Goal: Information Seeking & Learning: Learn about a topic

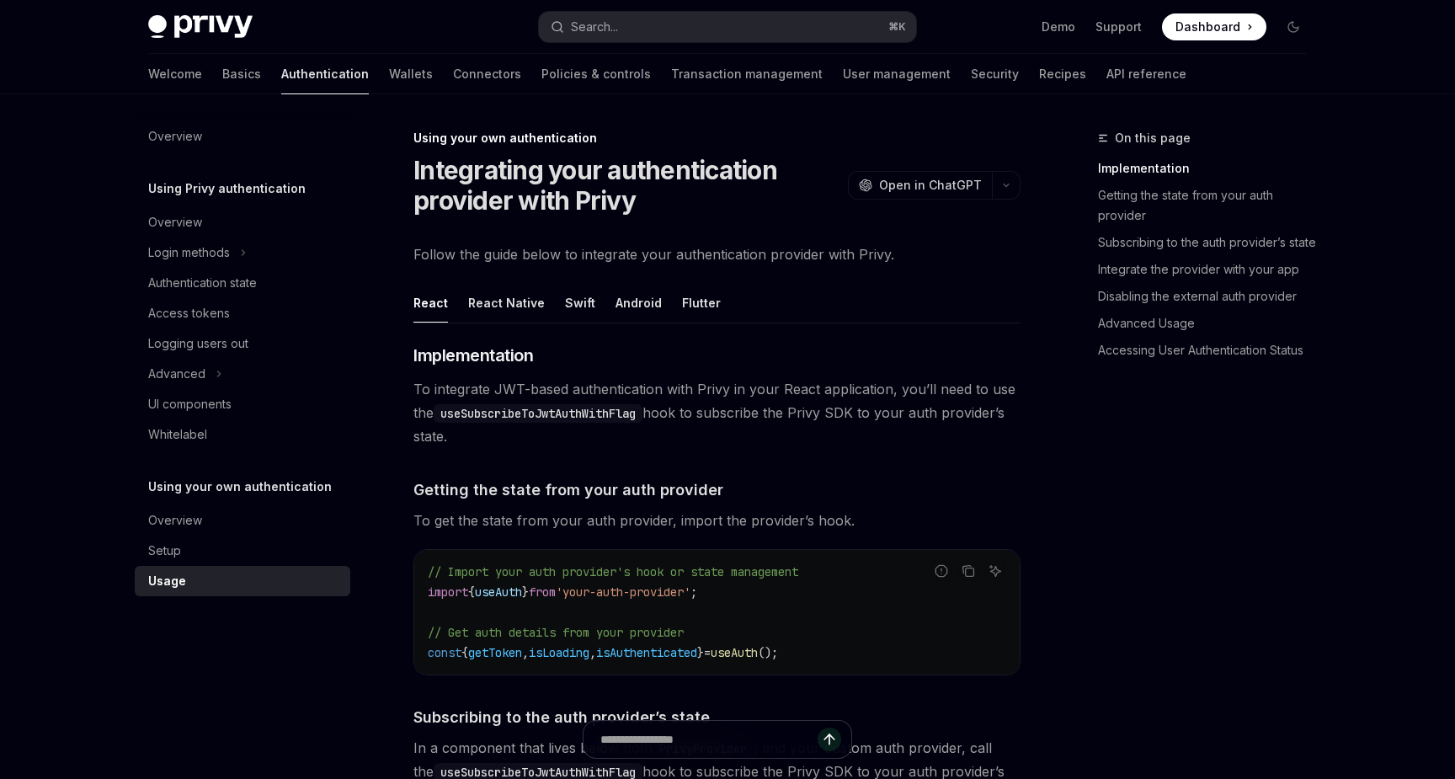
click at [146, 77] on div "Welcome Basics Authentication Wallets Connectors Policies & controls Transactio…" at bounding box center [728, 74] width 1240 height 40
click at [222, 77] on link "Basics" at bounding box center [241, 74] width 39 height 40
type textarea "*"
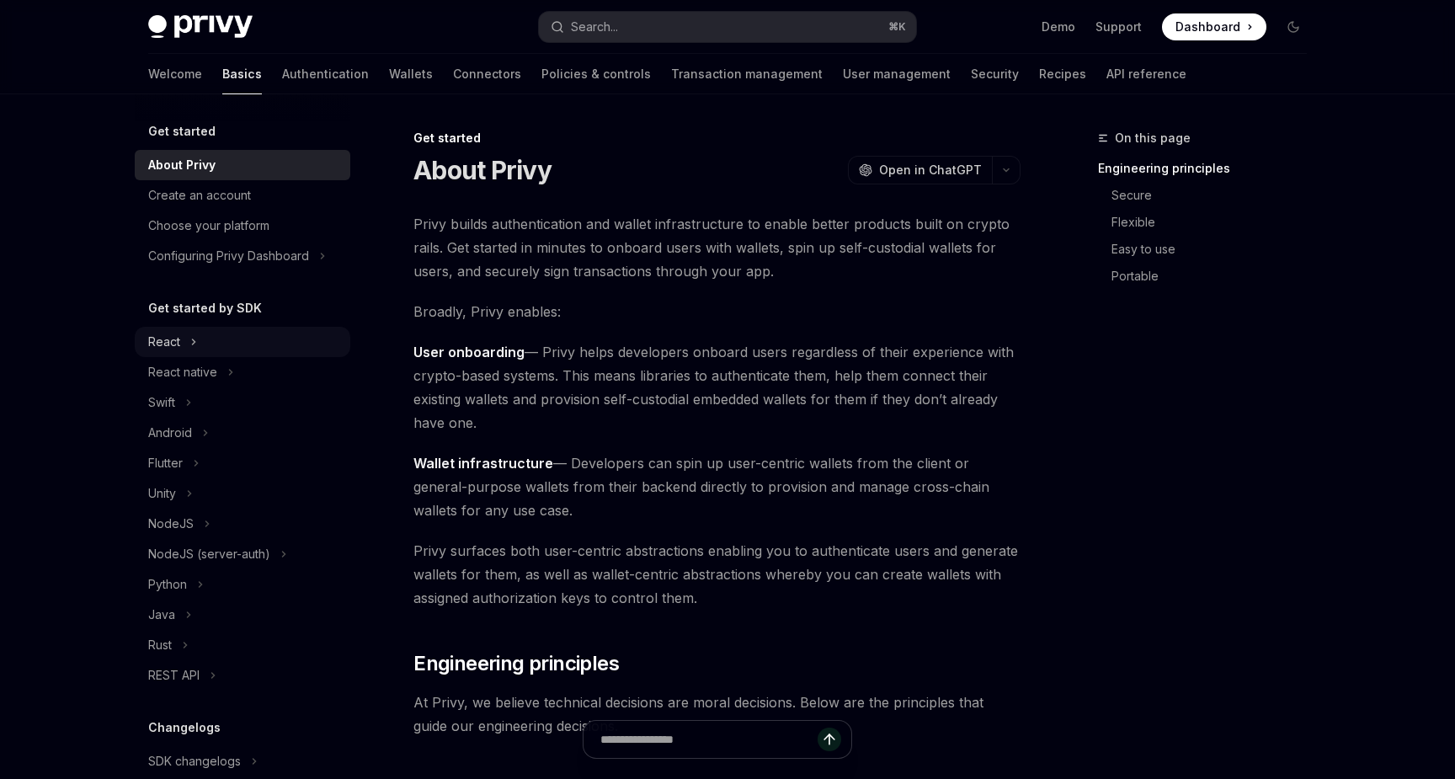
click at [174, 336] on div "React" at bounding box center [164, 342] width 32 height 20
